Goal: Task Accomplishment & Management: Use online tool/utility

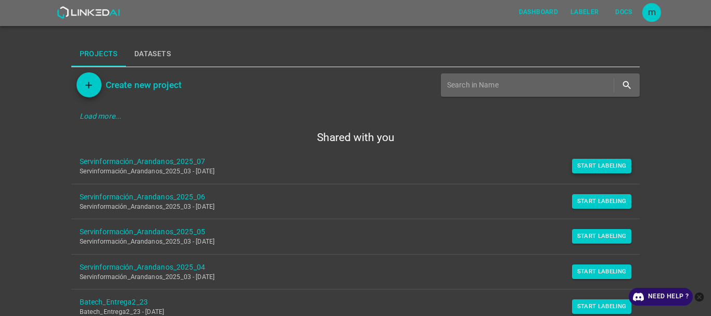
click at [611, 169] on button "Start Labeling" at bounding box center [602, 166] width 60 height 15
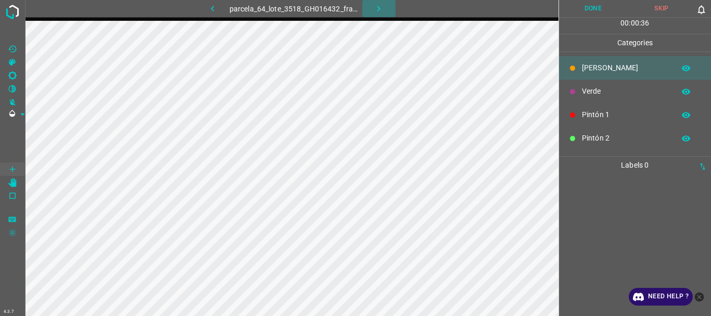
click at [379, 7] on icon "button" at bounding box center [378, 8] width 11 height 11
click at [375, 10] on icon "button" at bounding box center [378, 8] width 11 height 11
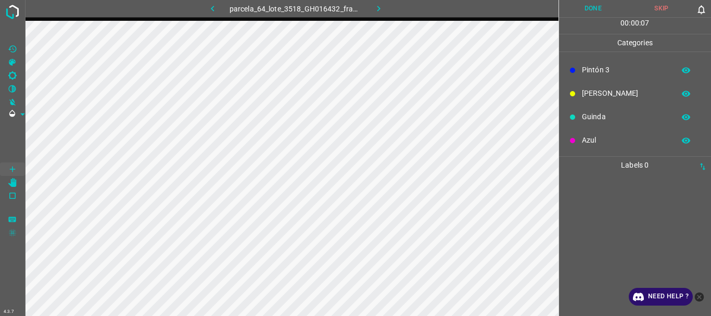
click at [591, 119] on p "Guinda" at bounding box center [625, 116] width 87 height 11
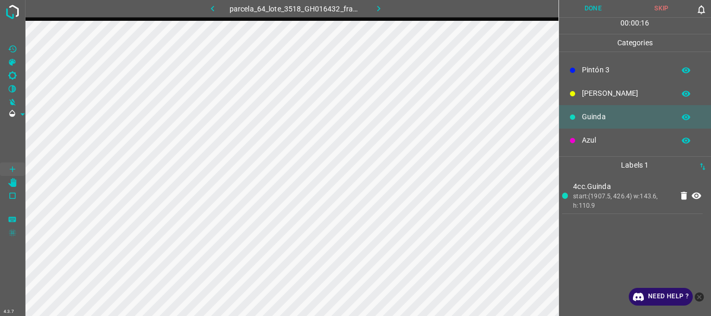
scroll to position [0, 0]
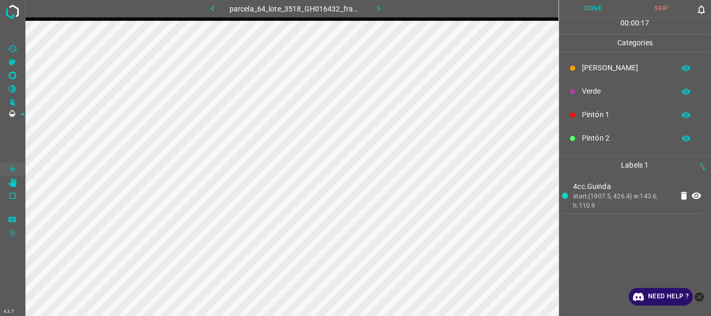
click at [587, 133] on p "Pintón 2" at bounding box center [625, 138] width 87 height 11
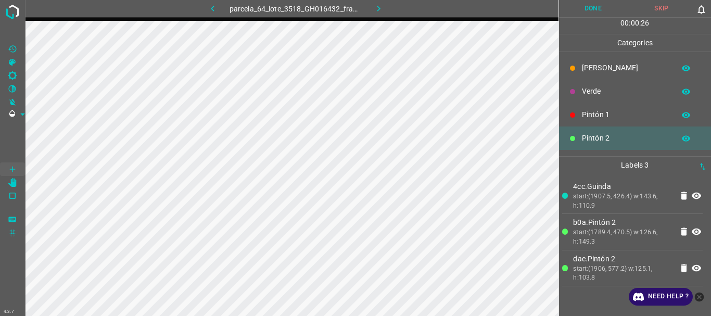
click at [581, 68] on div "[PERSON_NAME]" at bounding box center [635, 67] width 152 height 23
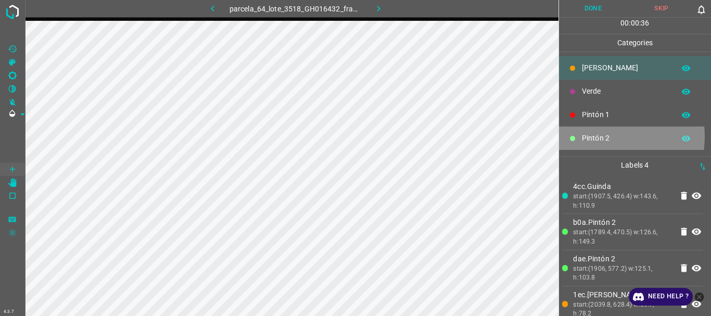
click at [595, 136] on p "Pintón 2" at bounding box center [625, 138] width 87 height 11
